Goal: Information Seeking & Learning: Learn about a topic

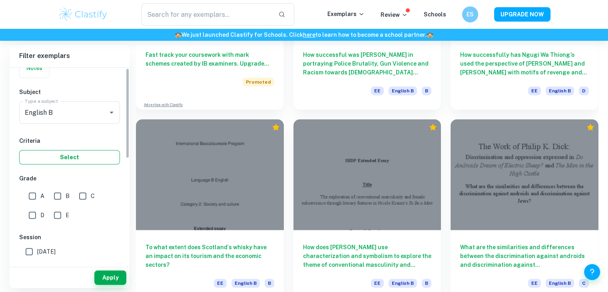
scroll to position [80, 0]
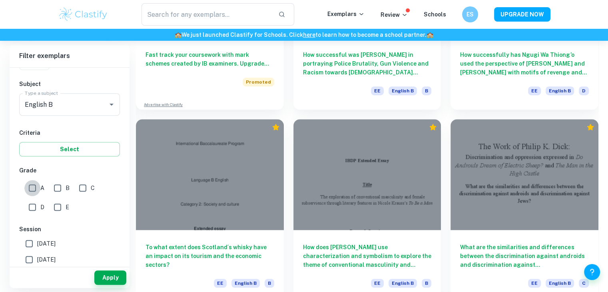
click at [38, 190] on input "A" at bounding box center [32, 188] width 16 height 16
checkbox input "true"
click at [70, 155] on div "IB College Category IA EE TOK Notes Subject Type a subject English B Type a sub…" at bounding box center [70, 200] width 120 height 424
click at [120, 276] on button "Apply" at bounding box center [110, 277] width 32 height 14
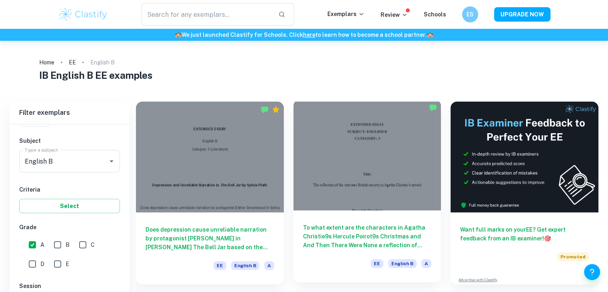
scroll to position [320, 0]
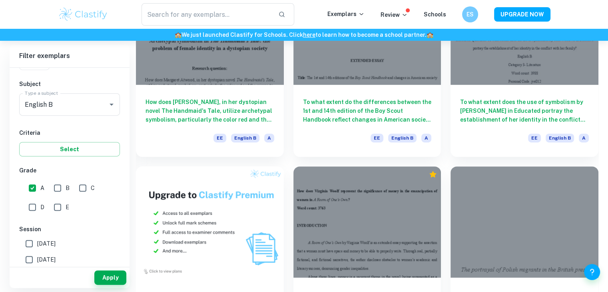
drag, startPoint x: 381, startPoint y: 127, endPoint x: 600, endPoint y: 155, distance: 221.2
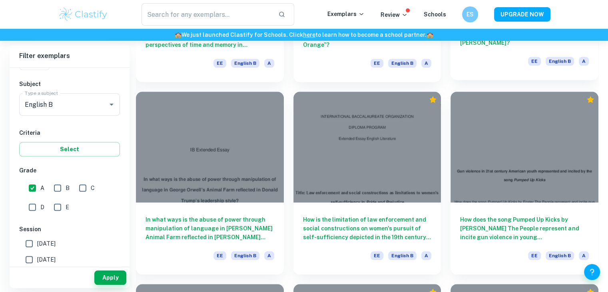
scroll to position [799, 0]
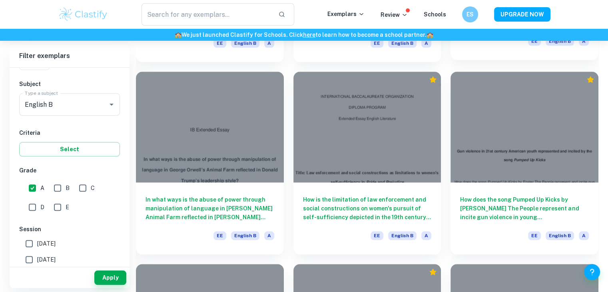
click at [499, 52] on div "How is the theme of hope portrayed in “The Book Thief” from the perspective of …" at bounding box center [524, 24] width 148 height 72
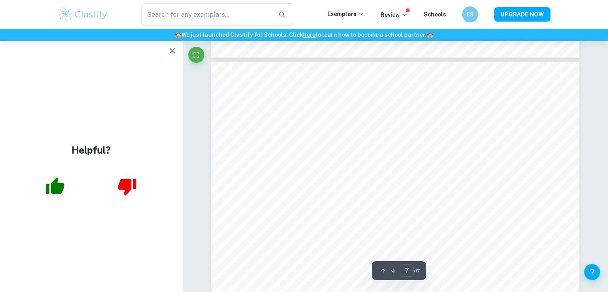
scroll to position [2981, 0]
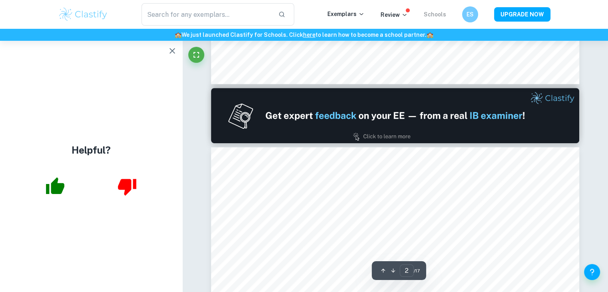
type input "1"
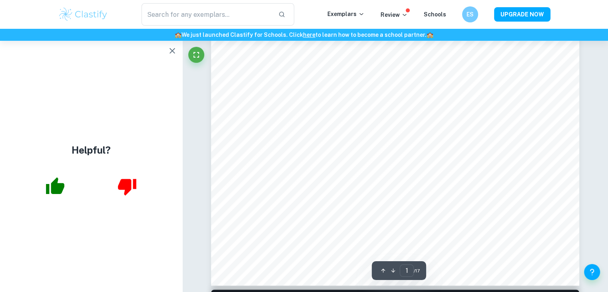
scroll to position [280, 0]
